Goal: Transaction & Acquisition: Purchase product/service

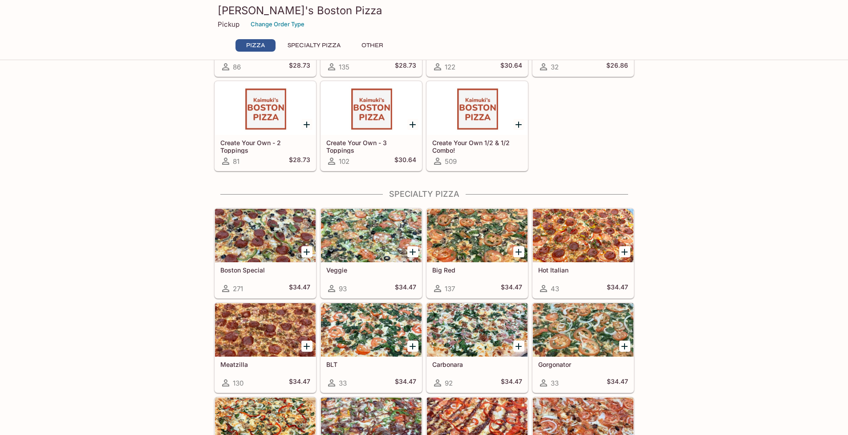
scroll to position [249, 0]
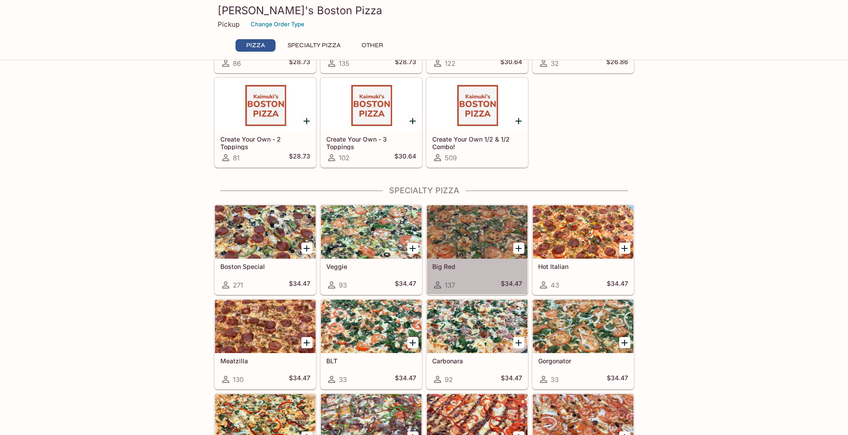
click at [466, 232] on div at bounding box center [477, 231] width 101 height 53
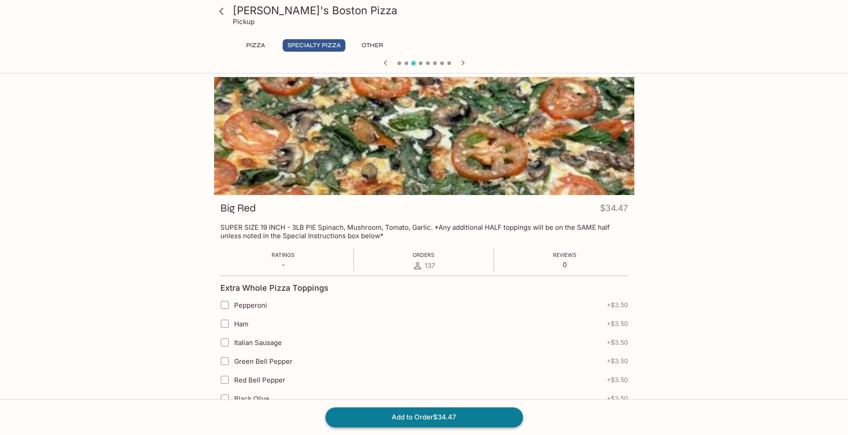
click at [427, 417] on button "Add to Order $34.47" at bounding box center [424, 417] width 198 height 20
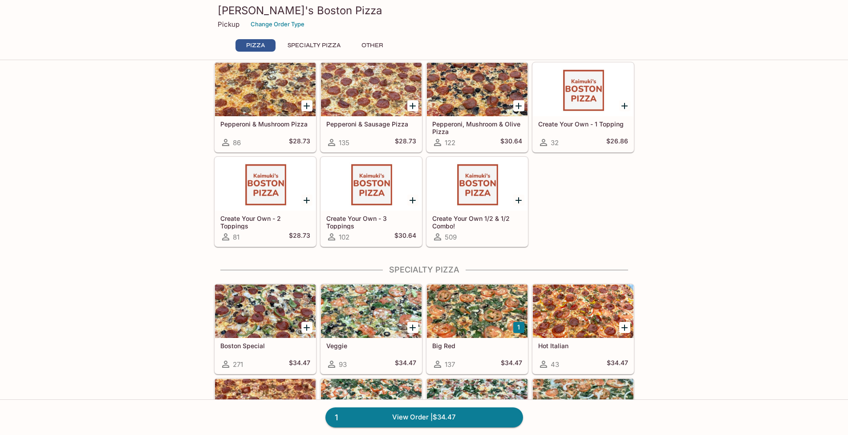
scroll to position [250, 0]
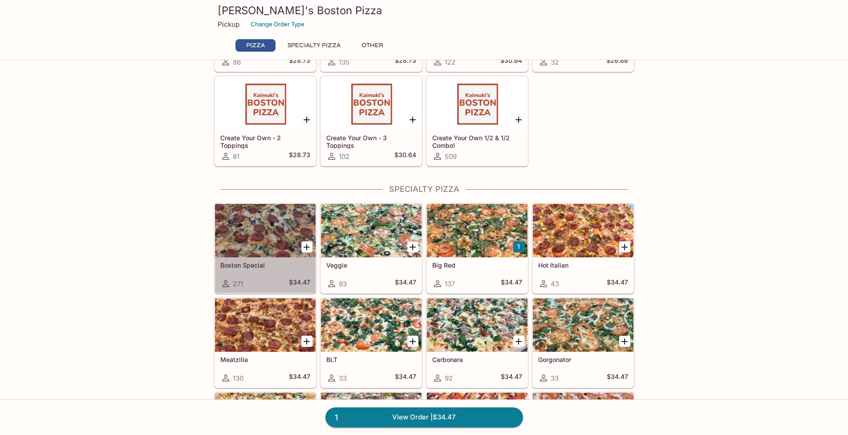
click at [273, 239] on div at bounding box center [265, 230] width 101 height 53
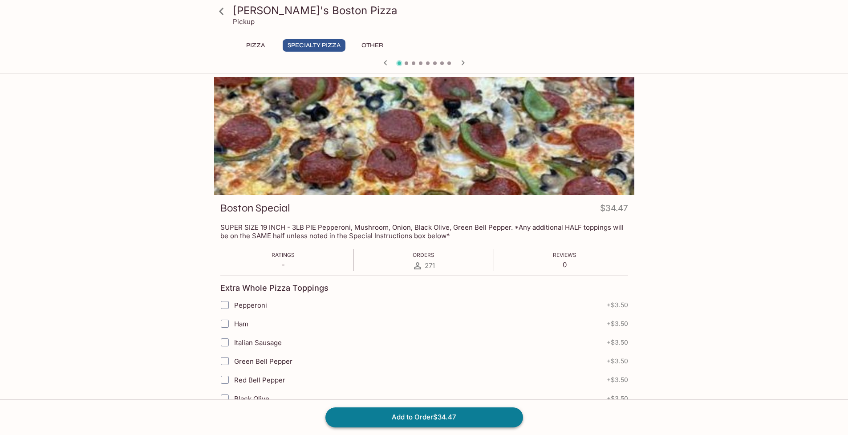
click at [423, 417] on button "Add to Order $34.47" at bounding box center [424, 417] width 198 height 20
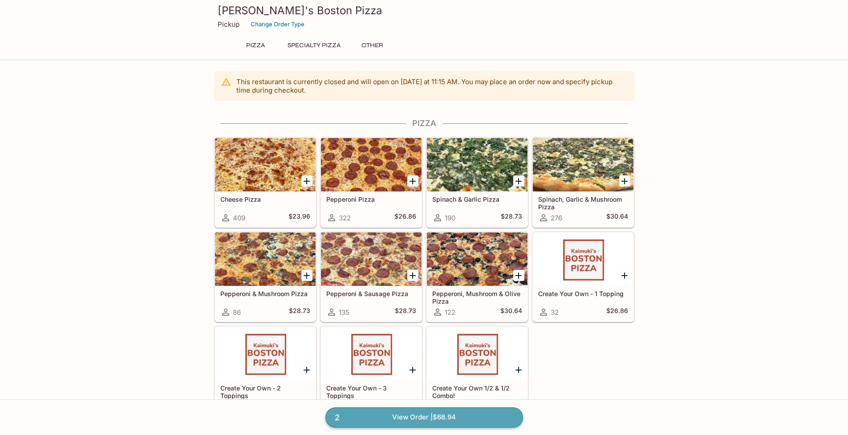
click at [409, 418] on link "2 View Order | $68.94" at bounding box center [424, 417] width 198 height 20
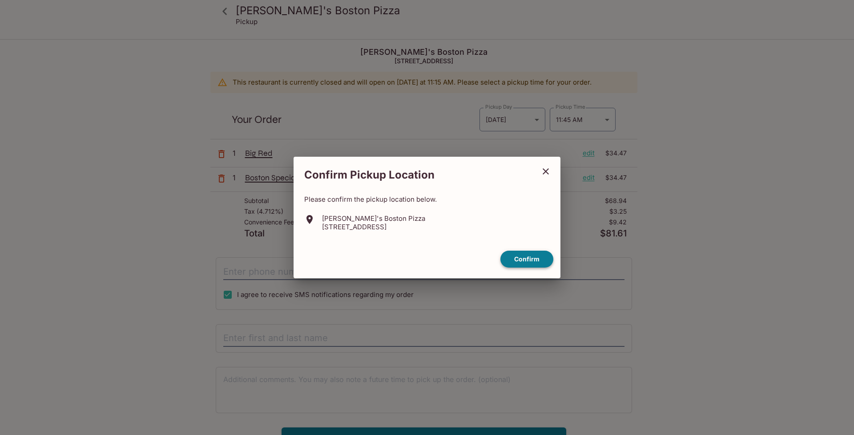
click at [527, 263] on button "Confirm" at bounding box center [527, 259] width 53 height 17
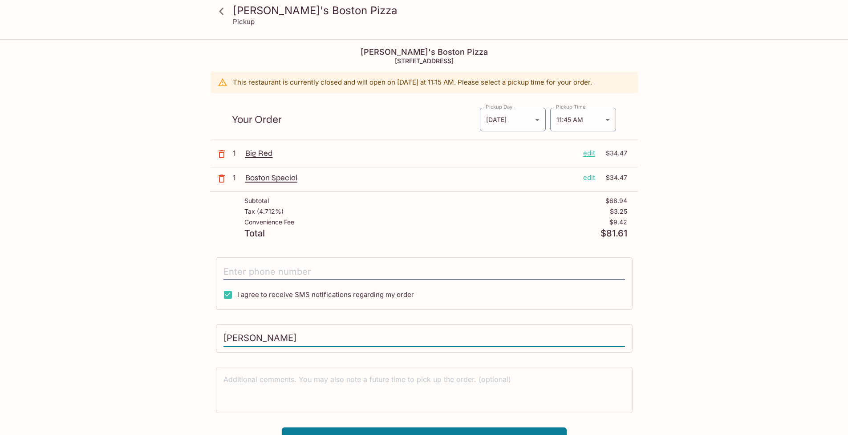
scroll to position [40, 0]
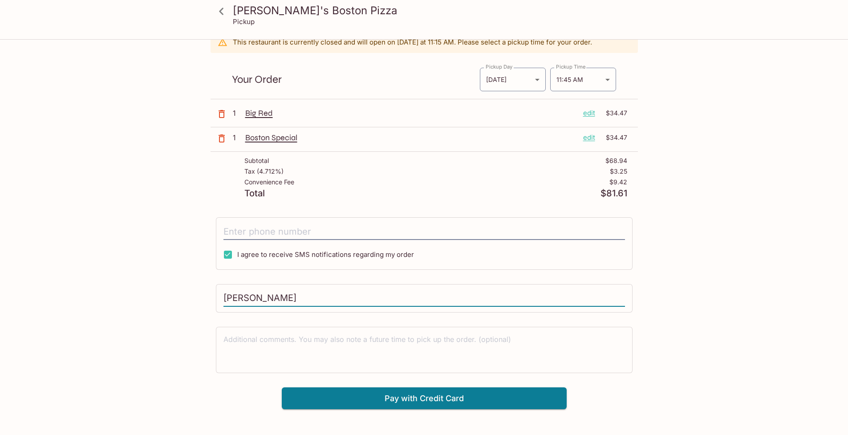
click at [287, 293] on input "[PERSON_NAME]" at bounding box center [423, 298] width 401 height 17
type input "[PERSON_NAME]"
click at [368, 354] on textarea at bounding box center [423, 349] width 401 height 31
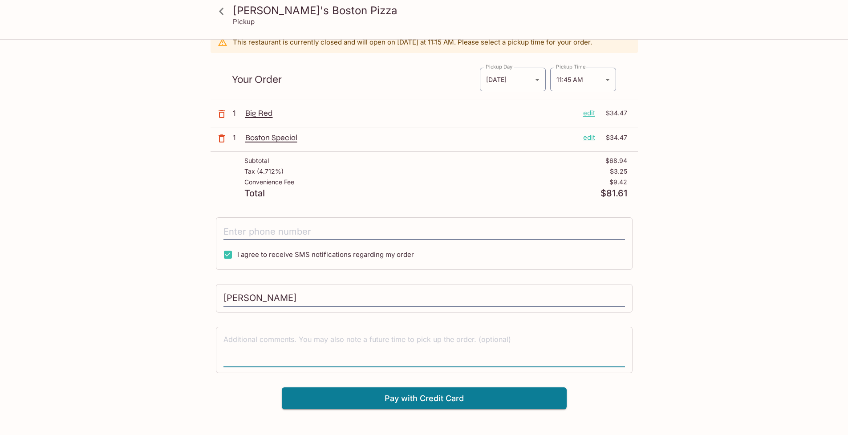
click at [452, 344] on textarea at bounding box center [423, 349] width 401 height 31
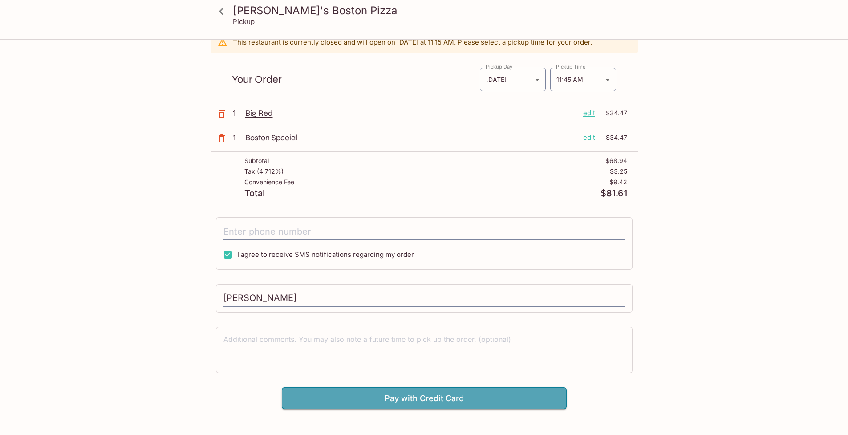
click at [457, 400] on button "Pay with Credit Card" at bounding box center [424, 398] width 285 height 22
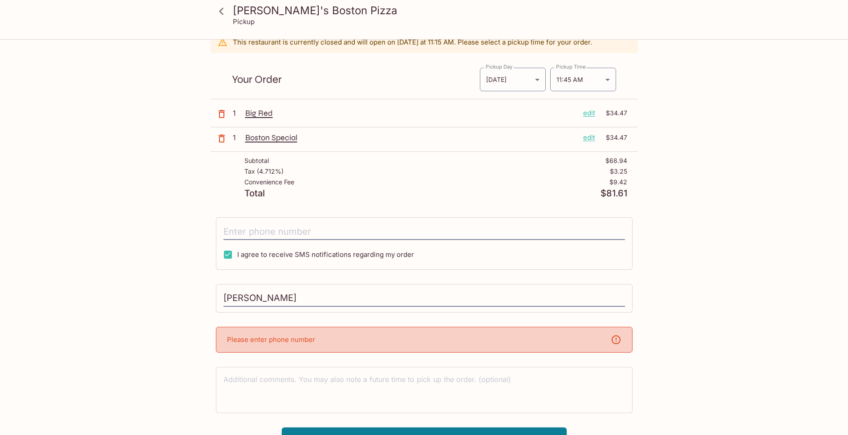
click at [329, 340] on div "Please enter phone number" at bounding box center [424, 340] width 417 height 26
click at [327, 315] on div "[PERSON_NAME]'s Boston Pizza [STREET_ADDRESS] This restaurant is currently clos…" at bounding box center [423, 224] width 427 height 449
drag, startPoint x: 307, startPoint y: 241, endPoint x: 305, endPoint y: 237, distance: 4.8
click at [307, 240] on div "I agree to receive SMS notifications regarding my order" at bounding box center [424, 243] width 417 height 53
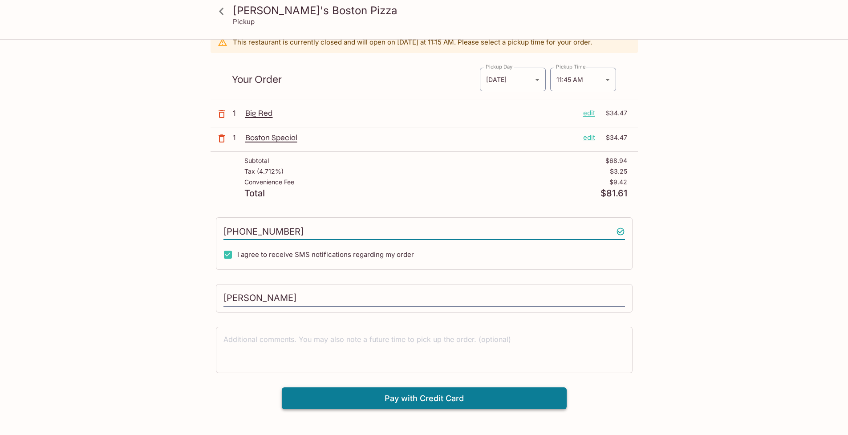
type input "[PHONE_NUMBER]"
click at [429, 400] on button "Pay with Credit Card" at bounding box center [424, 398] width 285 height 22
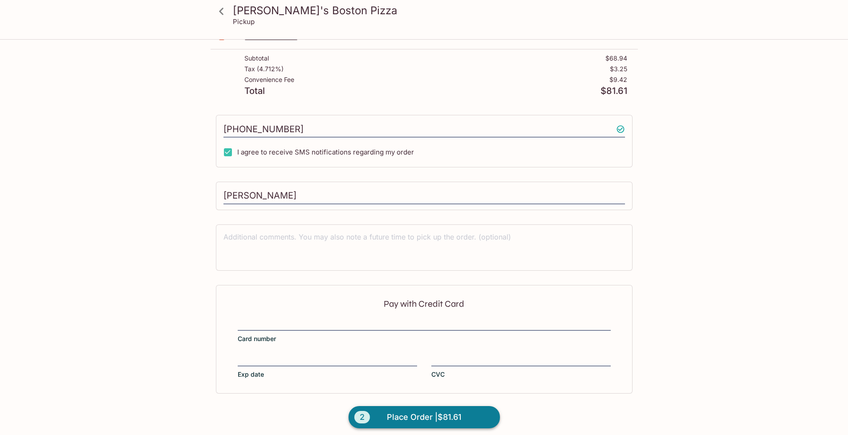
scroll to position [148, 0]
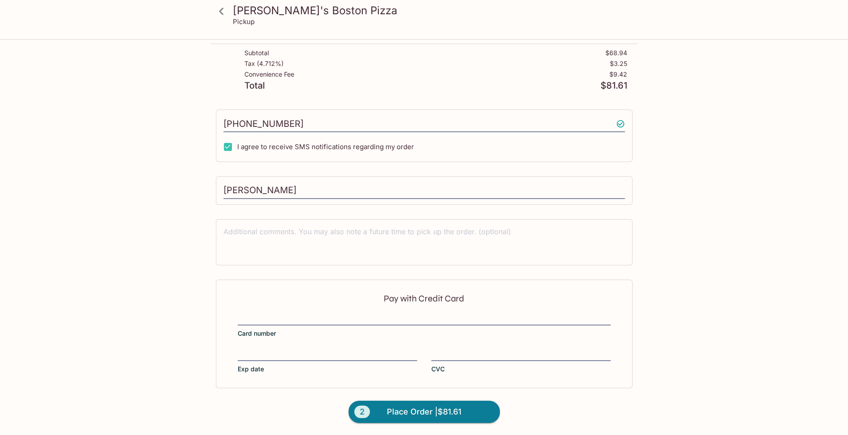
click at [314, 313] on div at bounding box center [424, 319] width 373 height 12
click at [314, 314] on input "Card number" at bounding box center [424, 314] width 373 height 0
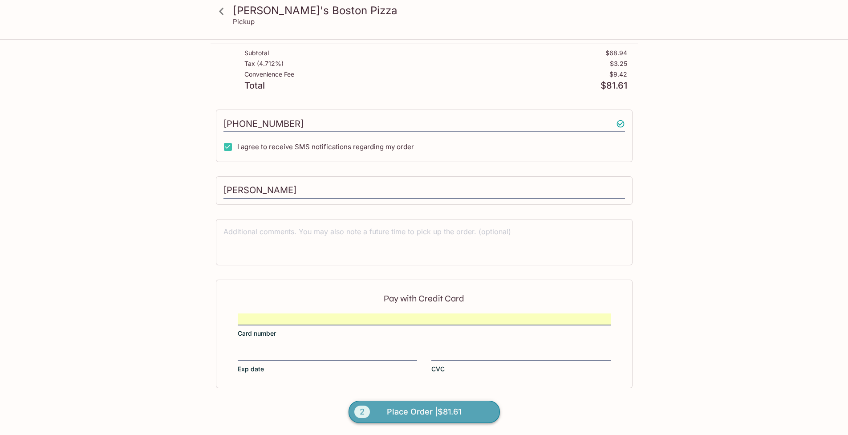
click at [402, 410] on span "Place Order | $81.61" at bounding box center [424, 412] width 74 height 14
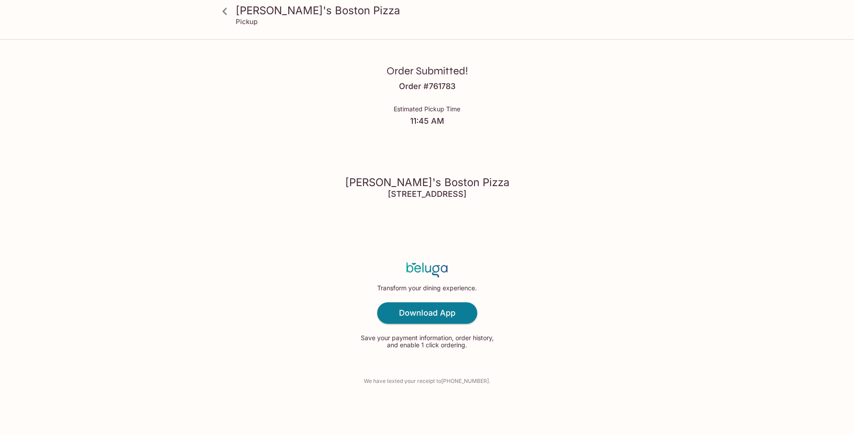
drag, startPoint x: 851, startPoint y: 199, endPoint x: 855, endPoint y: 207, distance: 9.2
click at [847, 207] on html "[PERSON_NAME]'s Boston Pizza Pickup Order Submitted! Order # 761783 Estimated P…" at bounding box center [427, 217] width 854 height 435
